Goal: Task Accomplishment & Management: Use online tool/utility

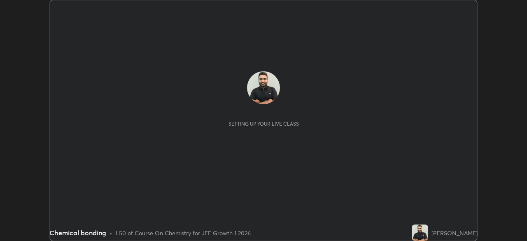
scroll to position [241, 527]
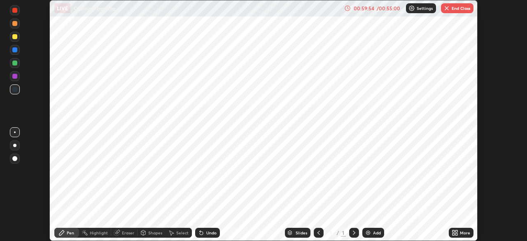
click at [452, 9] on button "End Class" at bounding box center [457, 8] width 33 height 10
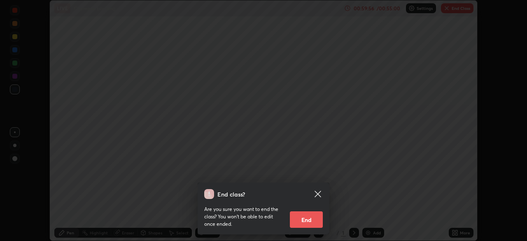
click at [314, 218] on button "End" at bounding box center [306, 219] width 33 height 16
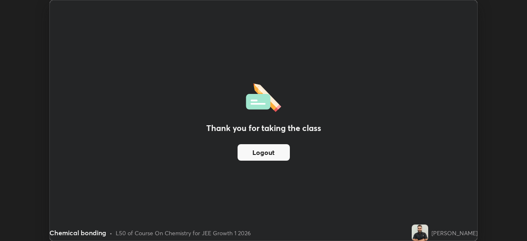
click at [428, 235] on img at bounding box center [420, 233] width 16 height 16
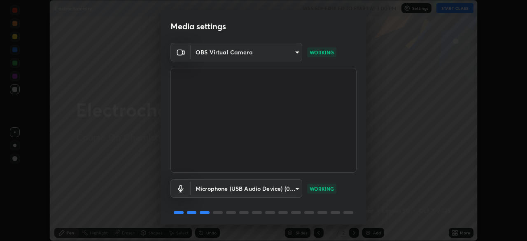
scroll to position [29, 0]
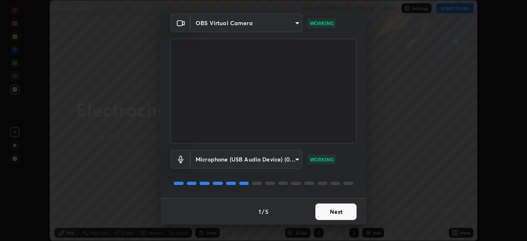
click at [333, 212] on button "Next" at bounding box center [336, 212] width 41 height 16
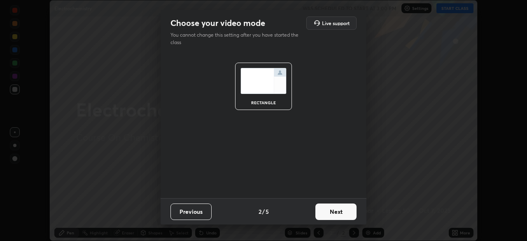
scroll to position [0, 0]
click at [333, 211] on button "Next" at bounding box center [336, 212] width 41 height 16
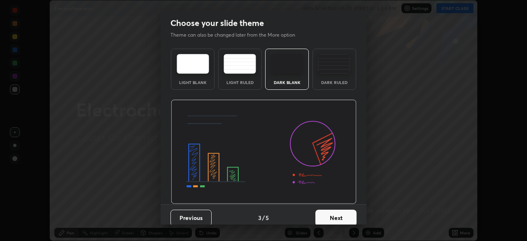
click at [333, 211] on button "Next" at bounding box center [336, 218] width 41 height 16
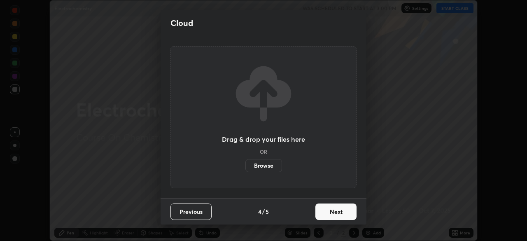
click at [335, 211] on button "Next" at bounding box center [336, 212] width 41 height 16
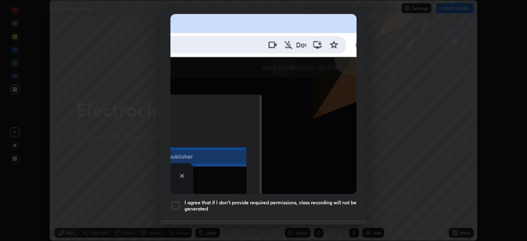
scroll to position [180, 0]
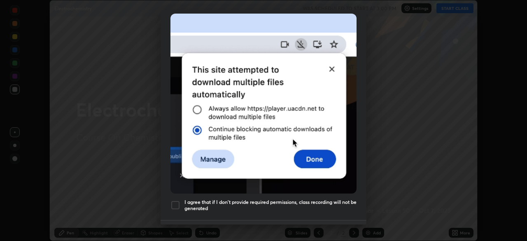
click at [174, 201] on div at bounding box center [176, 205] width 10 height 10
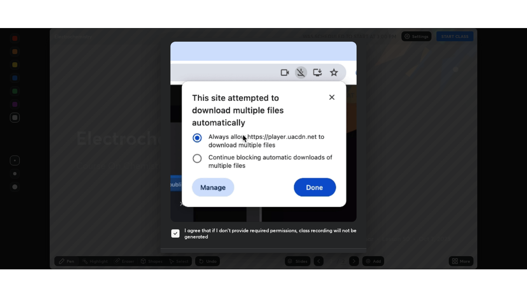
scroll to position [197, 0]
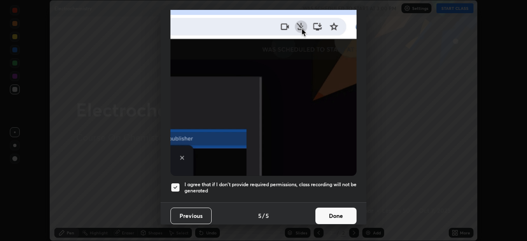
click at [330, 213] on button "Done" at bounding box center [336, 216] width 41 height 16
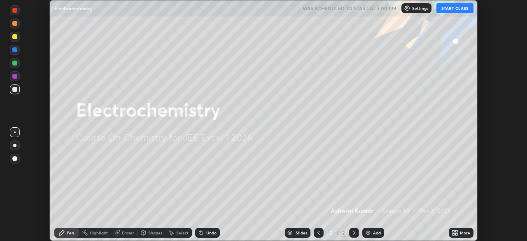
click at [458, 9] on button "START CLASS" at bounding box center [455, 8] width 37 height 10
click at [456, 234] on icon at bounding box center [457, 234] width 2 height 2
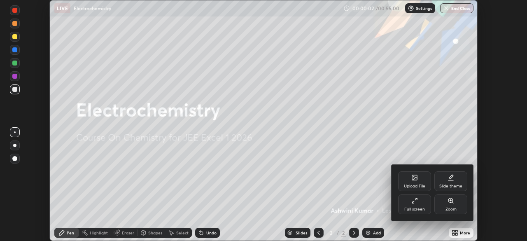
click at [455, 234] on div at bounding box center [263, 120] width 527 height 241
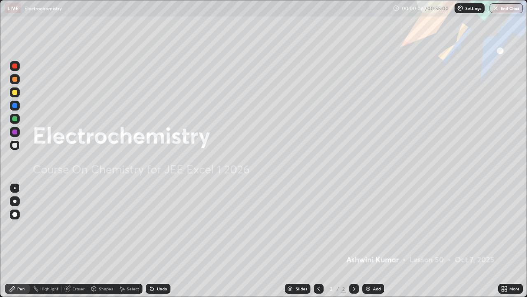
scroll to position [297, 527]
click at [353, 241] on icon at bounding box center [354, 288] width 7 height 7
click at [365, 241] on img at bounding box center [368, 288] width 7 height 7
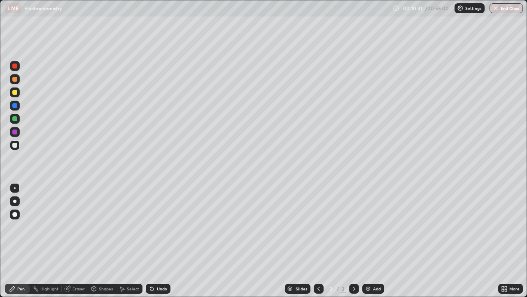
click at [133, 241] on div "Select" at bounding box center [129, 288] width 26 height 10
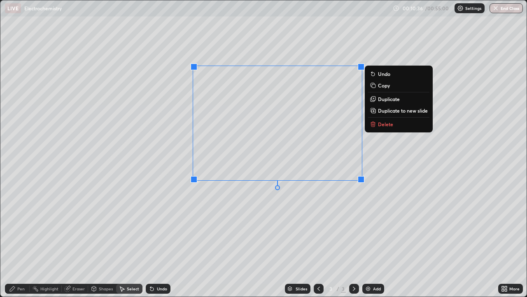
click at [379, 124] on p "Delete" at bounding box center [385, 124] width 15 height 7
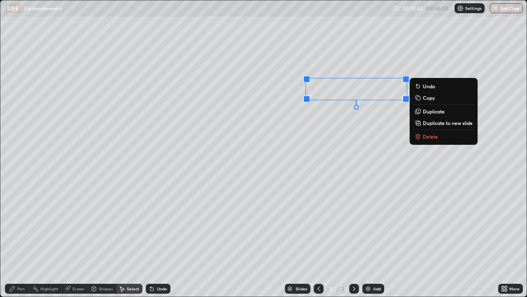
click at [427, 136] on p "Delete" at bounding box center [430, 136] width 15 height 7
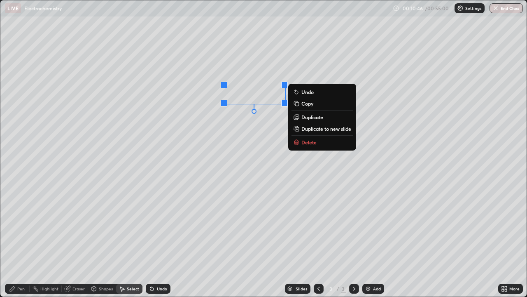
click at [305, 139] on p "Delete" at bounding box center [309, 142] width 15 height 7
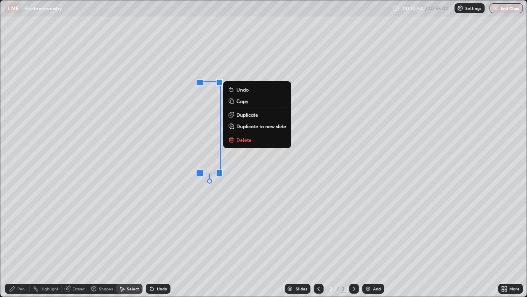
click at [241, 138] on p "Delete" at bounding box center [243, 139] width 15 height 7
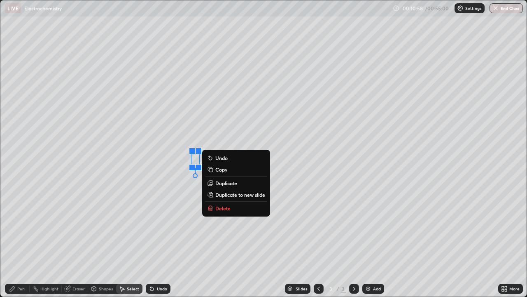
click at [220, 208] on p "Delete" at bounding box center [222, 208] width 15 height 7
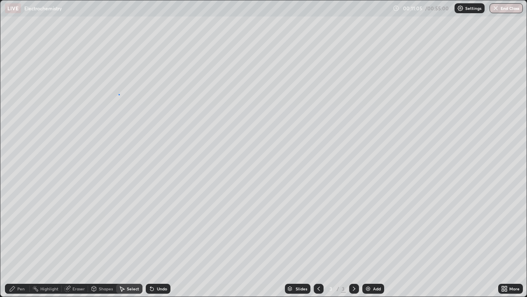
click at [119, 100] on div "0 ° Undo Copy Duplicate Duplicate to new slide Delete" at bounding box center [263, 148] width 527 height 296
click at [20, 241] on div "Pen" at bounding box center [20, 288] width 7 height 4
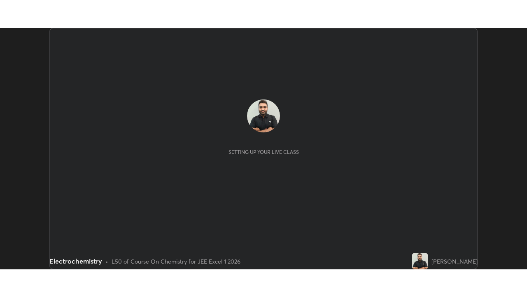
scroll to position [241, 527]
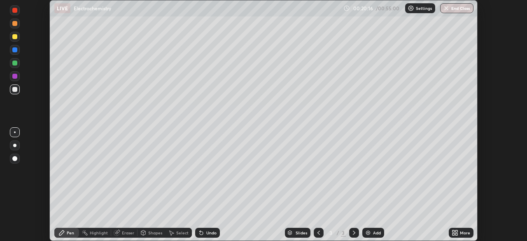
click at [123, 234] on div "Eraser" at bounding box center [128, 233] width 12 height 4
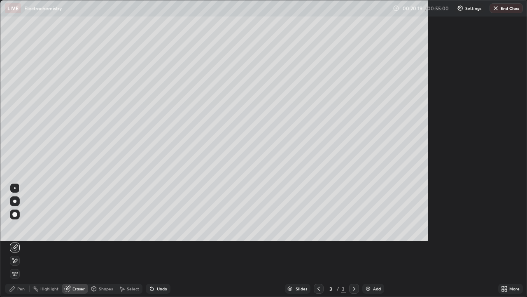
scroll to position [297, 527]
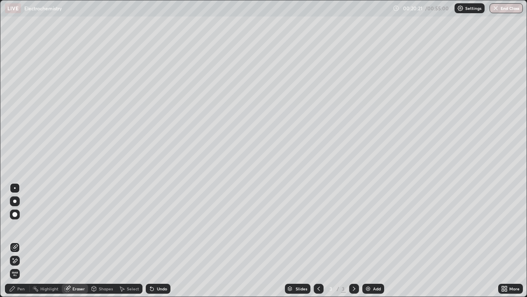
click at [23, 241] on div "Pen" at bounding box center [17, 288] width 25 height 10
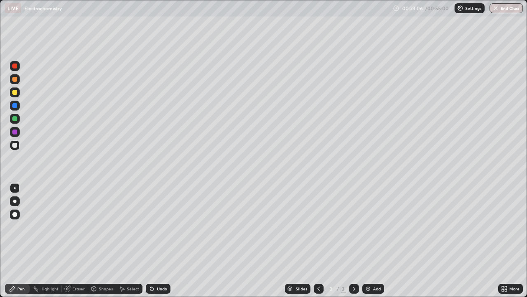
click at [366, 241] on div "Add" at bounding box center [374, 288] width 22 height 10
click at [365, 241] on img at bounding box center [368, 288] width 7 height 7
click at [14, 132] on div at bounding box center [14, 131] width 5 height 5
click at [14, 145] on div at bounding box center [14, 145] width 5 height 5
click at [452, 241] on div "Slides 5 / 5 Add" at bounding box center [335, 288] width 328 height 16
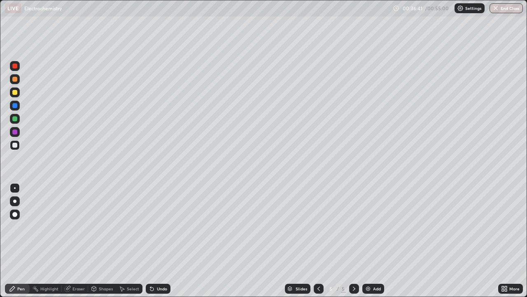
click at [455, 241] on div "Slides 5 / 5 Add" at bounding box center [335, 288] width 328 height 16
click at [468, 241] on div "Slides 5 / 5 Add" at bounding box center [335, 288] width 328 height 16
click at [15, 145] on div at bounding box center [14, 145] width 5 height 5
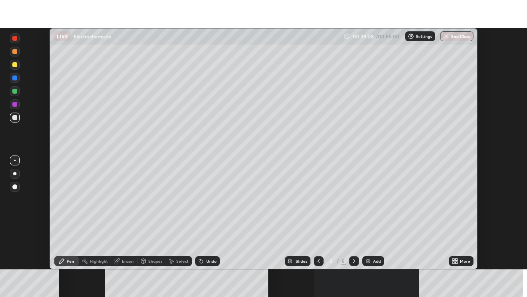
scroll to position [241, 527]
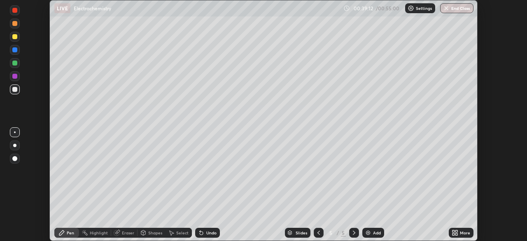
click at [455, 233] on icon at bounding box center [454, 234] width 2 height 2
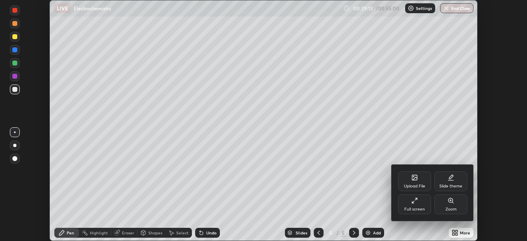
click at [457, 233] on div at bounding box center [263, 120] width 527 height 241
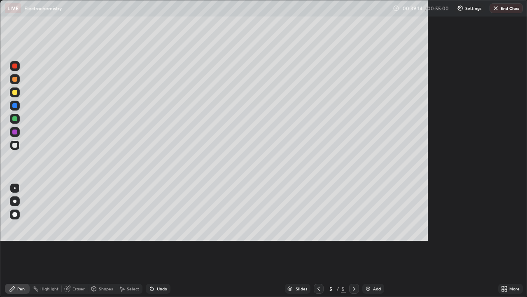
scroll to position [297, 527]
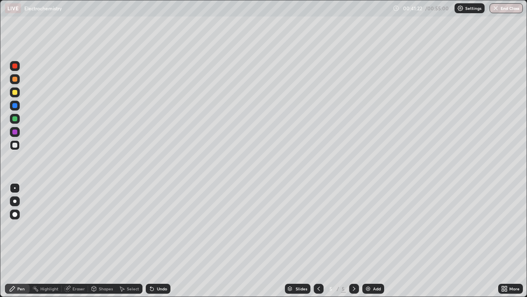
click at [367, 241] on img at bounding box center [368, 288] width 7 height 7
click at [26, 241] on div "Pen" at bounding box center [17, 288] width 25 height 10
click at [73, 241] on div "Eraser" at bounding box center [79, 288] width 12 height 4
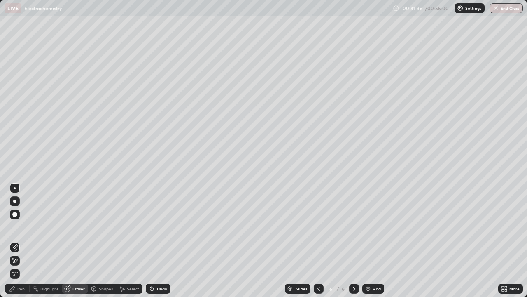
click at [15, 241] on icon at bounding box center [12, 288] width 7 height 7
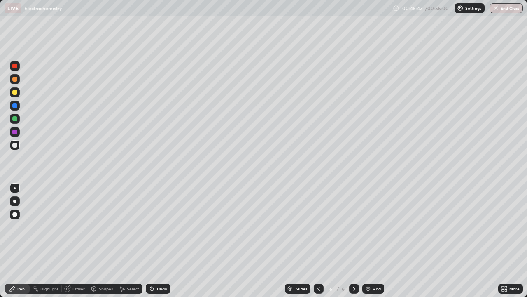
click at [365, 241] on img at bounding box center [368, 288] width 7 height 7
click at [77, 241] on div "Eraser" at bounding box center [79, 288] width 12 height 4
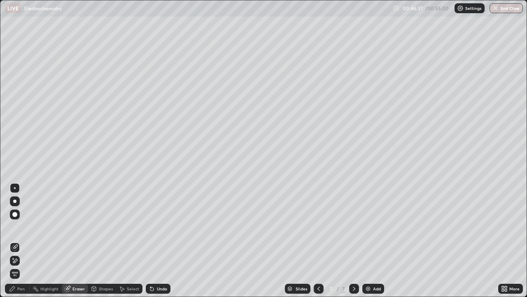
click at [23, 241] on div "Pen" at bounding box center [20, 288] width 7 height 4
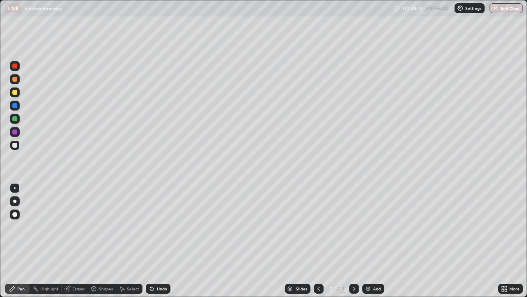
click at [16, 131] on div at bounding box center [14, 131] width 5 height 5
click at [14, 144] on div at bounding box center [14, 145] width 5 height 5
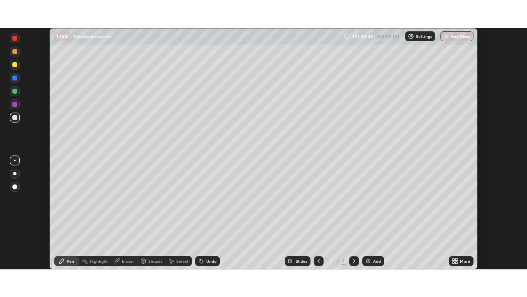
scroll to position [241, 527]
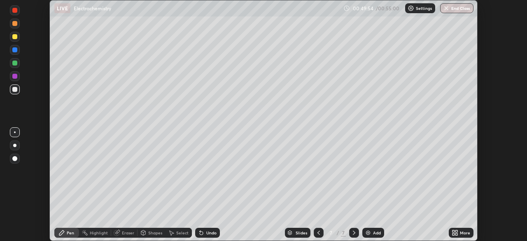
click at [454, 233] on icon at bounding box center [454, 234] width 2 height 2
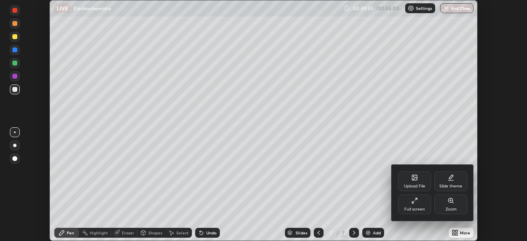
click at [459, 233] on div at bounding box center [263, 120] width 527 height 241
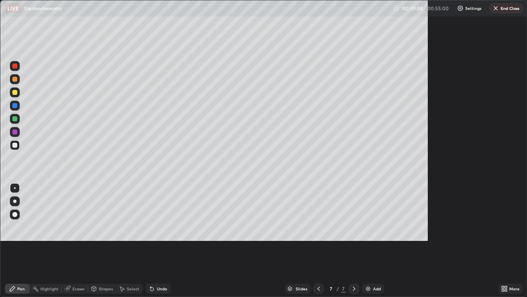
scroll to position [297, 527]
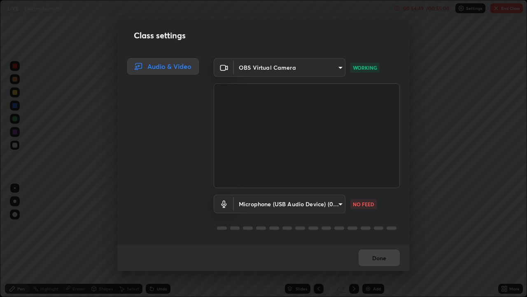
click at [441, 241] on div "Class settings Audio & Video OBS Virtual Camera 66a33655e425b6d448d32d4e3e080bb…" at bounding box center [263, 148] width 527 height 297
click at [442, 241] on div "Class settings Audio & Video OBS Virtual Camera 66a33655e425b6d448d32d4e3e080bb…" at bounding box center [263, 148] width 527 height 297
click at [440, 241] on div "Class settings Audio & Video OBS Virtual Camera 66a33655e425b6d448d32d4e3e080bb…" at bounding box center [263, 148] width 527 height 297
click at [390, 241] on div "Done" at bounding box center [263, 257] width 293 height 26
click at [386, 241] on div "Done" at bounding box center [263, 257] width 293 height 26
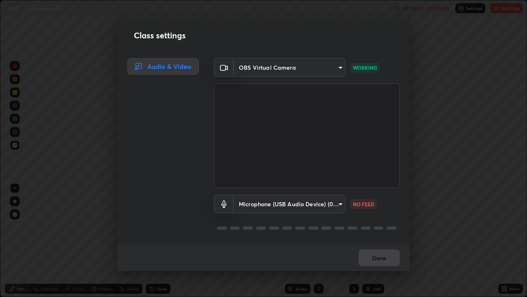
click at [339, 202] on body "Erase all LIVE Electrochemistry 00:54:53 / 00:55:00 Settings End Class Setting …" at bounding box center [263, 148] width 527 height 297
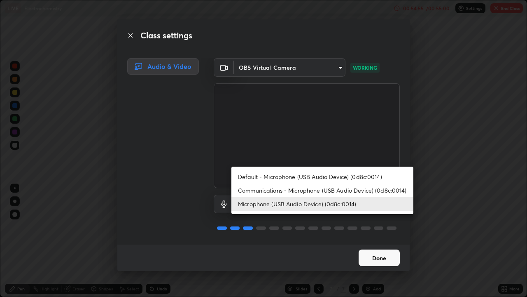
click at [327, 241] on div at bounding box center [263, 148] width 527 height 297
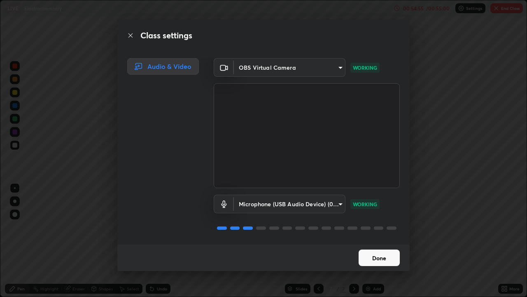
click at [368, 241] on button "Done" at bounding box center [379, 257] width 41 height 16
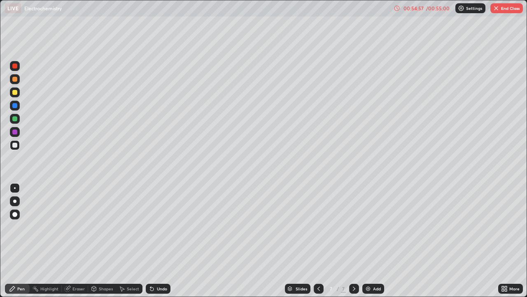
click at [505, 5] on button "End Class" at bounding box center [507, 8] width 33 height 10
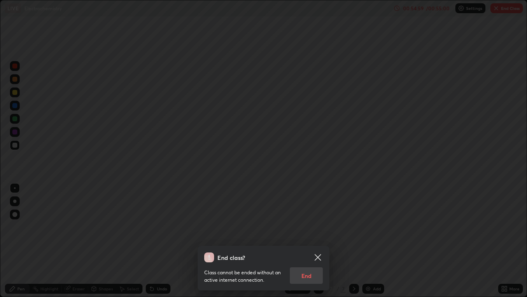
click at [308, 241] on div "Class cannot be ended without an active internet connection. End" at bounding box center [263, 272] width 119 height 21
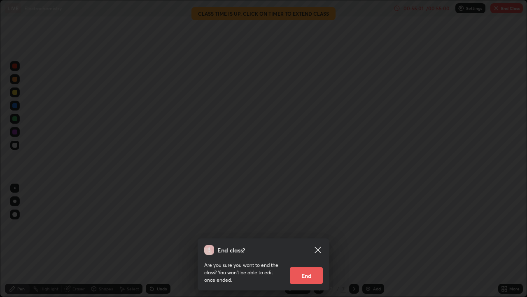
click at [308, 241] on button "End" at bounding box center [306, 275] width 33 height 16
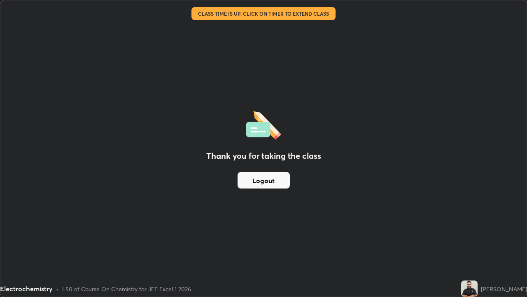
click at [280, 180] on button "Logout" at bounding box center [264, 180] width 52 height 16
click at [277, 178] on button "Logout" at bounding box center [264, 180] width 52 height 16
click at [276, 182] on button "Logout" at bounding box center [264, 180] width 52 height 16
click at [274, 182] on button "Logout" at bounding box center [264, 180] width 52 height 16
click at [276, 184] on button "Logout" at bounding box center [264, 180] width 52 height 16
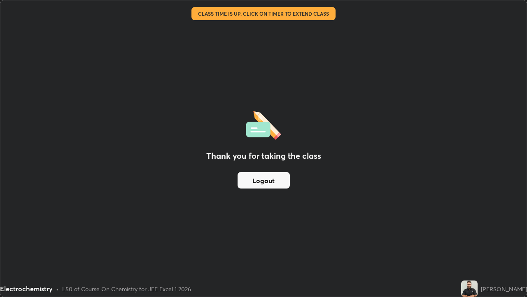
click at [278, 186] on button "Logout" at bounding box center [264, 180] width 52 height 16
click at [276, 183] on button "Logout" at bounding box center [264, 180] width 52 height 16
click at [274, 184] on button "Logout" at bounding box center [264, 180] width 52 height 16
click at [274, 180] on button "Logout" at bounding box center [264, 180] width 52 height 16
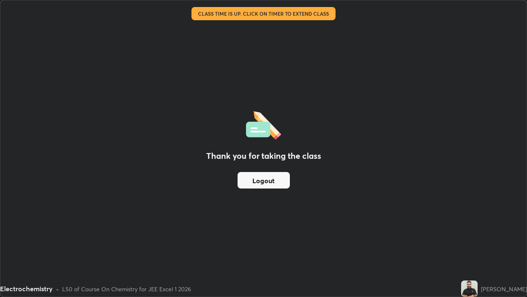
click at [272, 178] on button "Logout" at bounding box center [264, 180] width 52 height 16
click at [274, 179] on button "Logout" at bounding box center [264, 180] width 52 height 16
click at [272, 183] on button "Logout" at bounding box center [264, 180] width 52 height 16
click at [275, 182] on button "Logout" at bounding box center [264, 180] width 52 height 16
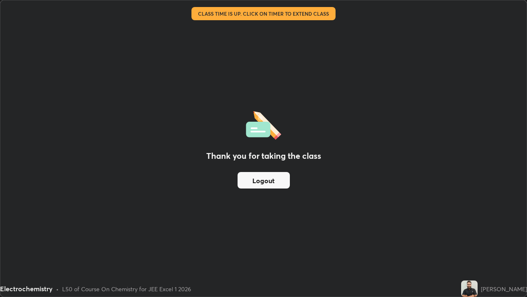
click at [278, 182] on button "Logout" at bounding box center [264, 180] width 52 height 16
click at [279, 183] on button "Logout" at bounding box center [264, 180] width 52 height 16
click at [272, 180] on button "Logout" at bounding box center [264, 180] width 52 height 16
click at [266, 180] on button "Logout" at bounding box center [264, 180] width 52 height 16
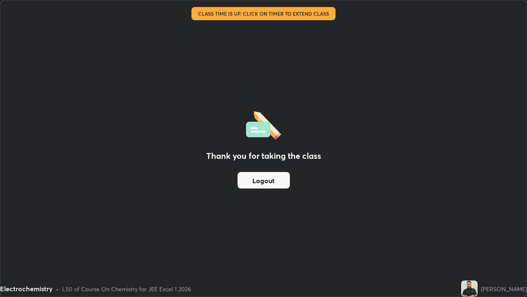
click at [266, 182] on button "Logout" at bounding box center [264, 180] width 52 height 16
click at [267, 181] on button "Logout" at bounding box center [264, 180] width 52 height 16
click at [262, 180] on button "Logout" at bounding box center [264, 180] width 52 height 16
click at [264, 182] on button "Logout" at bounding box center [264, 180] width 52 height 16
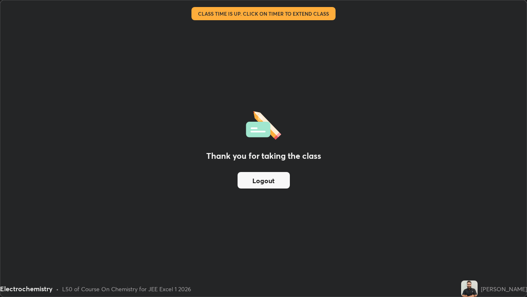
click at [264, 182] on button "Logout" at bounding box center [264, 180] width 52 height 16
click at [265, 184] on button "Logout" at bounding box center [264, 180] width 52 height 16
click at [280, 183] on button "Logout" at bounding box center [264, 180] width 52 height 16
click at [270, 178] on button "Logout" at bounding box center [264, 180] width 52 height 16
click at [293, 216] on div "Thank you for taking the class Logout" at bounding box center [263, 148] width 527 height 296
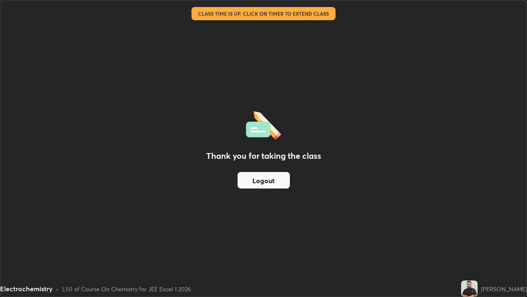
click at [473, 241] on img at bounding box center [469, 288] width 16 height 16
click at [476, 241] on img at bounding box center [469, 288] width 16 height 16
click at [264, 185] on button "Logout" at bounding box center [264, 180] width 52 height 16
click at [261, 185] on button "Logout" at bounding box center [264, 180] width 52 height 16
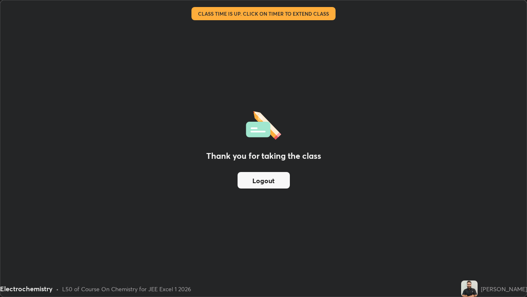
click at [261, 183] on button "Logout" at bounding box center [264, 180] width 52 height 16
click at [260, 180] on button "Logout" at bounding box center [264, 180] width 52 height 16
click at [260, 179] on button "Logout" at bounding box center [264, 180] width 52 height 16
